Goal: Check status: Check status

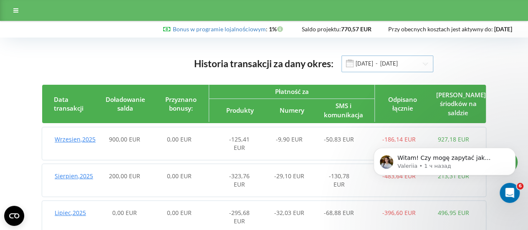
click at [402, 61] on input "01.04.2025 - 11.09.2025" at bounding box center [387, 64] width 92 height 17
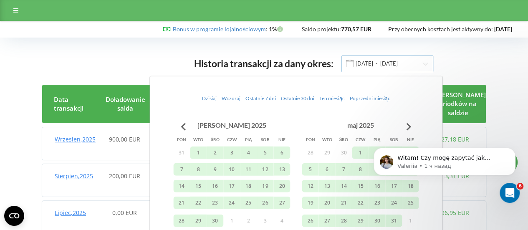
click at [405, 59] on input "[DATE] - [DATE]" at bounding box center [387, 64] width 92 height 17
click at [402, 64] on input "01.04.2025 - 11.09.2025" at bounding box center [387, 64] width 92 height 17
click at [134, 51] on div "Historia transakcji za dany okres: 01.04.2025 - 11.09.2025 Data transakcji Doła…" at bounding box center [264, 201] width 511 height 310
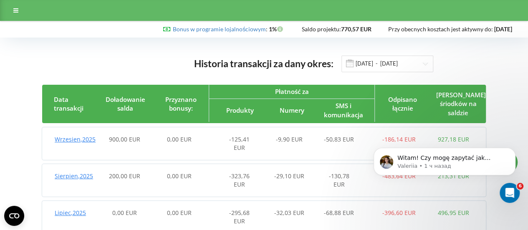
click at [68, 139] on span "Wrzesien , 2025" at bounding box center [75, 139] width 41 height 8
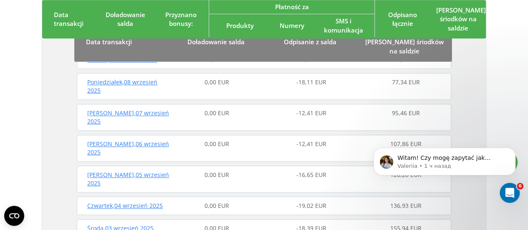
scroll to position [42, 0]
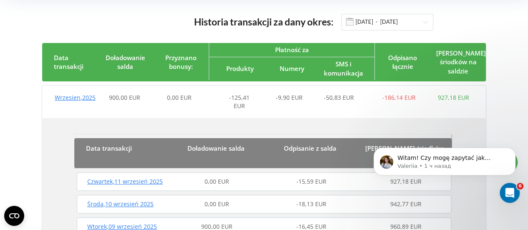
click at [132, 177] on span "Czwartek , 11 wrzesień 2025" at bounding box center [125, 181] width 76 height 8
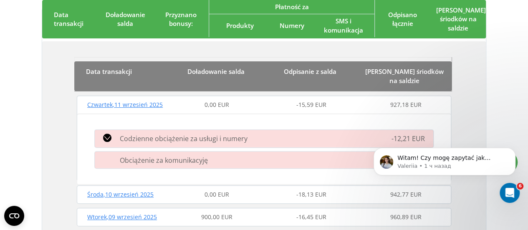
scroll to position [0, 0]
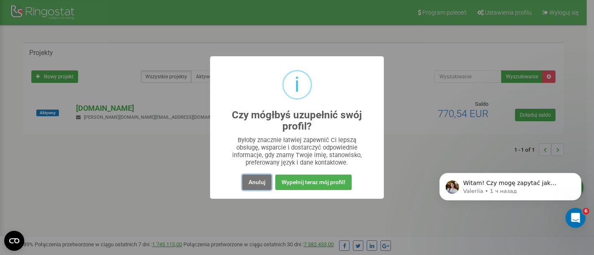
click at [255, 184] on button "Anuluj" at bounding box center [256, 182] width 29 height 15
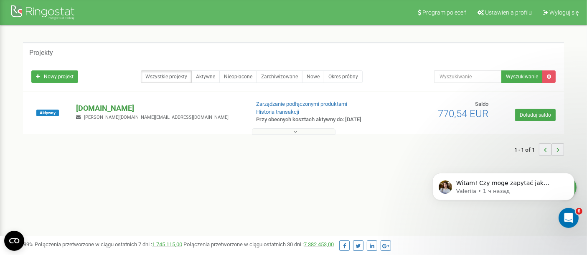
click at [99, 108] on p "[DOMAIN_NAME]" at bounding box center [159, 108] width 166 height 11
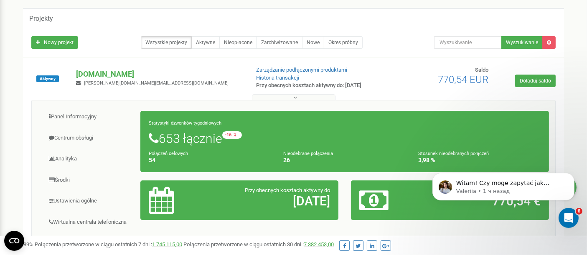
scroll to position [106, 0]
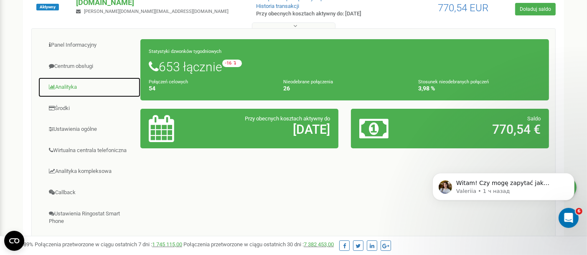
click at [73, 85] on link "Analityka" at bounding box center [89, 87] width 103 height 20
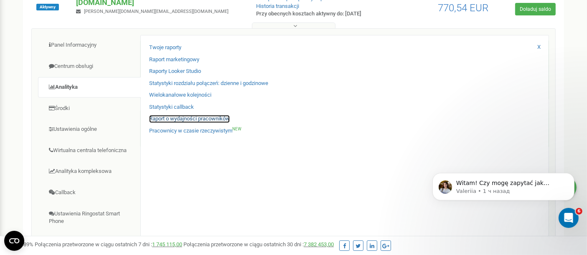
click at [188, 120] on link "Raport o wydajności pracowników" at bounding box center [189, 119] width 81 height 8
click at [218, 119] on link "Raport o wydajności pracowników" at bounding box center [189, 119] width 81 height 8
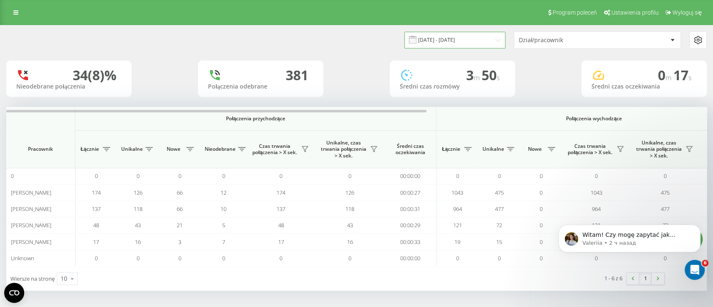
click at [464, 35] on input "22.08.2025 - 22.09.2025" at bounding box center [454, 40] width 101 height 16
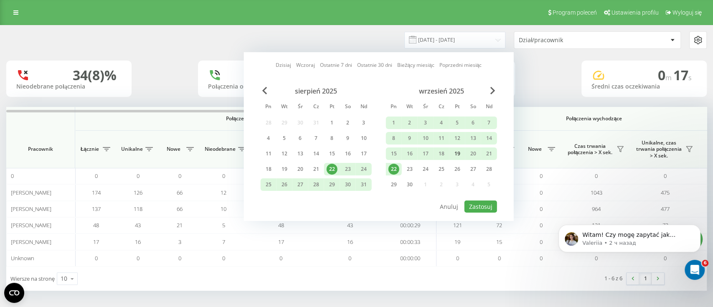
click at [456, 151] on div "19" at bounding box center [457, 153] width 11 height 11
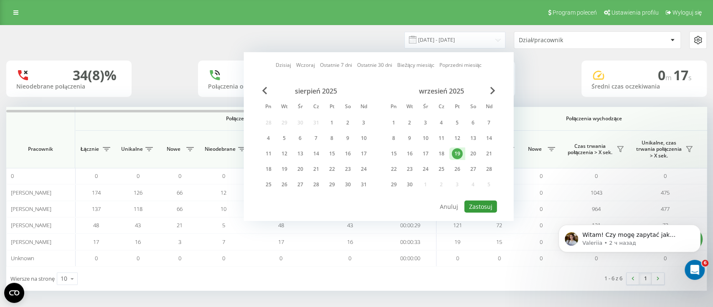
drag, startPoint x: 487, startPoint y: 205, endPoint x: 484, endPoint y: 201, distance: 4.4
click at [486, 205] on button "Zastosuj" at bounding box center [480, 206] width 33 height 12
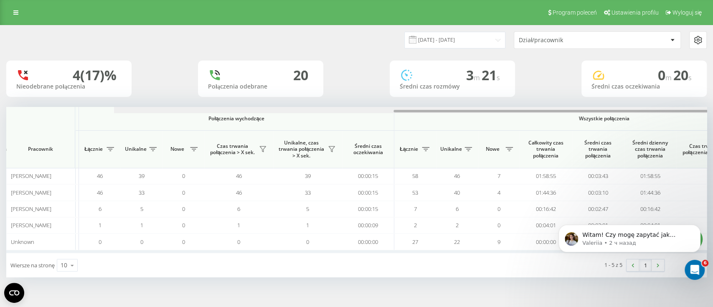
scroll to position [0, 465]
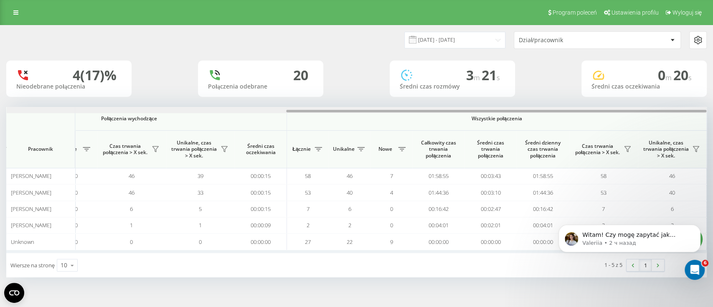
drag, startPoint x: 369, startPoint y: 110, endPoint x: 677, endPoint y: 121, distance: 307.9
click at [677, 121] on div "Połączenia przychodzące Połączenia wychodzące Wszystkie połączenia Pracownik Łą…" at bounding box center [356, 180] width 700 height 146
drag, startPoint x: 599, startPoint y: 110, endPoint x: 678, endPoint y: 109, distance: 79.3
click at [678, 109] on div at bounding box center [357, 110] width 700 height 6
drag, startPoint x: 590, startPoint y: 112, endPoint x: 658, endPoint y: 111, distance: 68.0
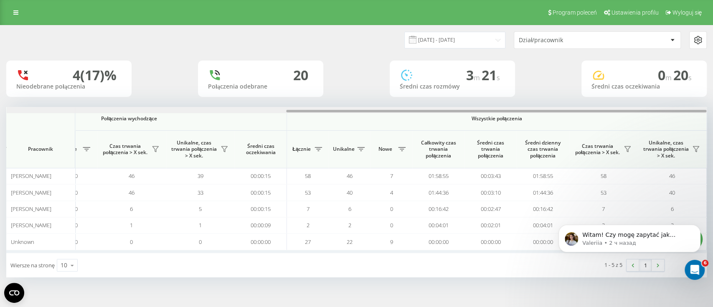
click at [658, 111] on div at bounding box center [496, 111] width 420 height 3
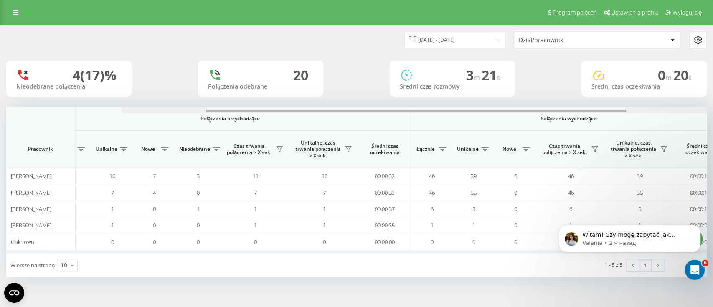
scroll to position [0, 0]
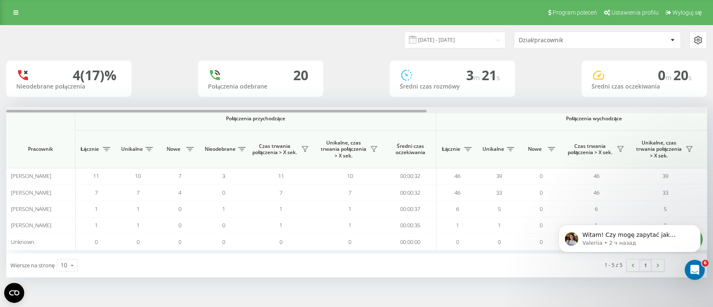
drag, startPoint x: 354, startPoint y: 111, endPoint x: 48, endPoint y: 110, distance: 305.6
click at [48, 110] on div at bounding box center [216, 111] width 420 height 3
click at [478, 38] on input "19.09.2025 - 19.09.2025" at bounding box center [454, 40] width 101 height 16
click at [314, 35] on div "19.09.2025 - 19.09.2025 Dział/pracownik" at bounding box center [356, 40] width 700 height 18
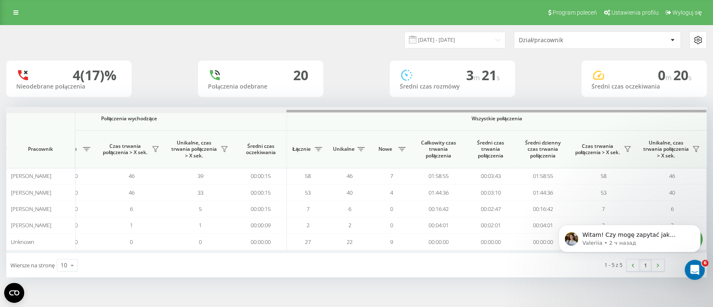
drag, startPoint x: 233, startPoint y: 112, endPoint x: 397, endPoint y: 108, distance: 163.3
click at [397, 108] on div at bounding box center [357, 110] width 700 height 6
drag, startPoint x: 427, startPoint y: 111, endPoint x: 445, endPoint y: 110, distance: 18.4
click at [445, 110] on div at bounding box center [496, 111] width 420 height 3
click at [455, 36] on input "19.09.2025 - 19.09.2025" at bounding box center [454, 40] width 101 height 16
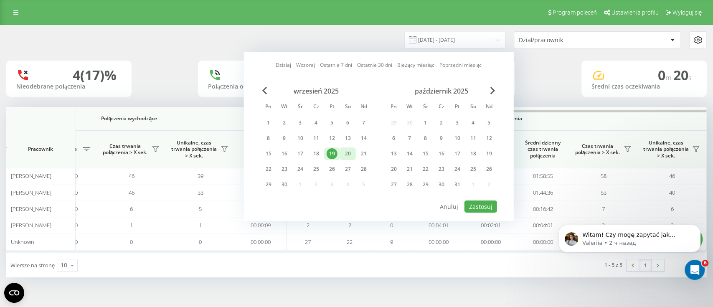
click at [347, 152] on div "20" at bounding box center [347, 153] width 11 height 11
click at [479, 202] on button "Zastosuj" at bounding box center [480, 206] width 33 height 12
type input "[DATE] - [DATE]"
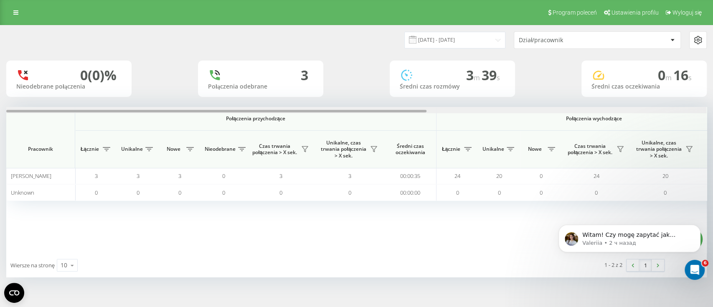
drag, startPoint x: 419, startPoint y: 112, endPoint x: 0, endPoint y: 156, distance: 421.0
click at [242, 152] on div "Połączenia przychodzące Połączenia wychodzące Wszystkie połączenia Pracownik Łą…" at bounding box center [356, 180] width 700 height 146
